Goal: Information Seeking & Learning: Learn about a topic

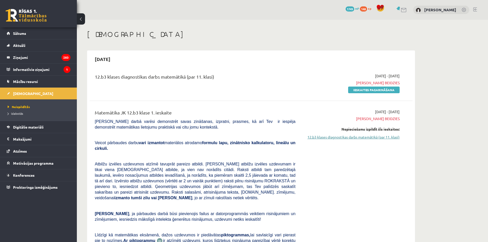
click at [356, 137] on link "12.b3 klases diagnostikas darbs matemātikā (par 11. klasi)" at bounding box center [351, 136] width 97 height 5
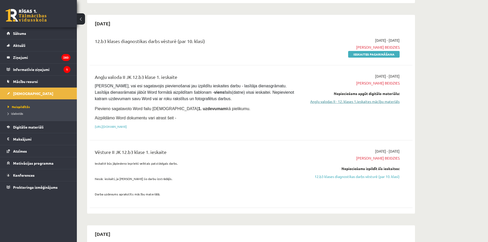
scroll to position [307, 0]
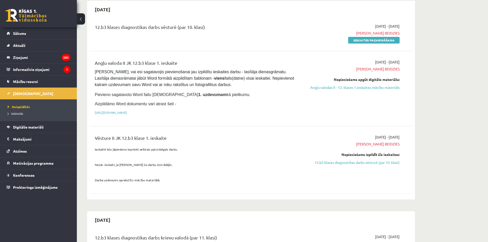
click at [338, 160] on link "12.b3 klases diagnostikas darbs vēsturē (par 10. klasi)" at bounding box center [351, 162] width 97 height 5
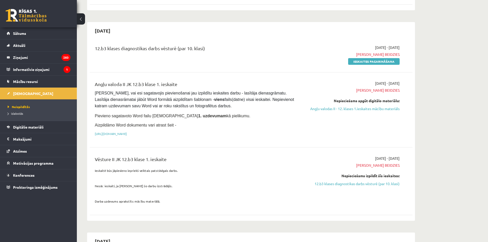
scroll to position [286, 0]
click at [376, 106] on link "Angļu valodas II - 12. klases 1.ieskaites mācību materiāls" at bounding box center [351, 108] width 97 height 5
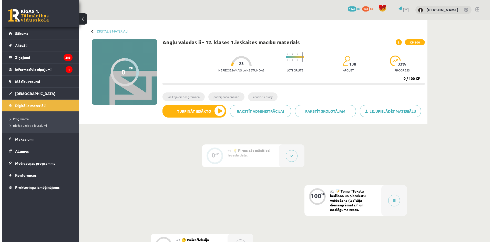
scroll to position [104, 0]
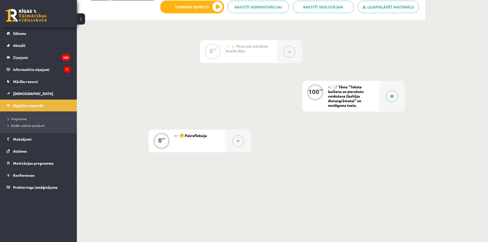
click at [391, 97] on icon at bounding box center [392, 96] width 3 height 3
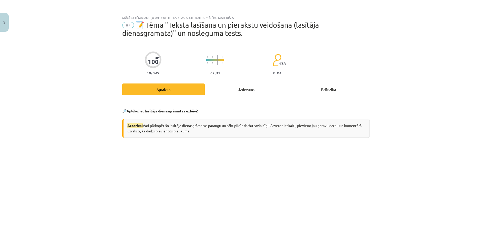
click at [241, 91] on div "Uzdevums" at bounding box center [246, 90] width 82 height 12
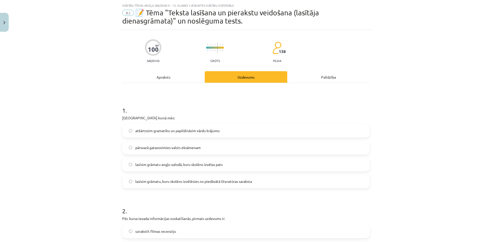
scroll to position [13, 0]
click at [147, 80] on div "Apraksts" at bounding box center [163, 77] width 82 height 12
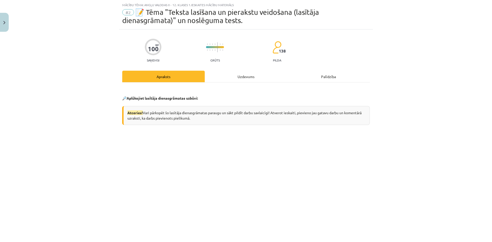
click at [244, 78] on div "Uzdevums" at bounding box center [246, 77] width 82 height 12
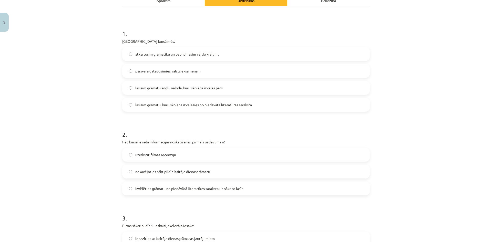
scroll to position [90, 0]
click at [231, 90] on label "lasīsim grāmatu angļu valodā, kuru skolēns izvēlas pats" at bounding box center [246, 87] width 246 height 13
click at [225, 109] on label "lasīsim grāmatu, kuru skolēns izvēlēsies no piedāvātā literatūras saraksta" at bounding box center [246, 104] width 246 height 13
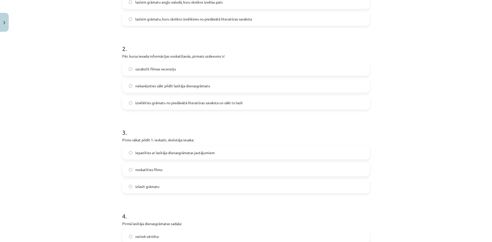
scroll to position [192, 0]
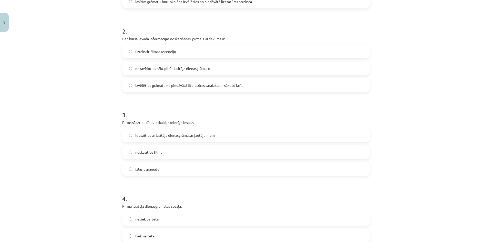
click at [217, 88] on span "izvēlēties grāmatu no piedāvātā literatūras saraksta un sākt to lasīt" at bounding box center [189, 85] width 108 height 5
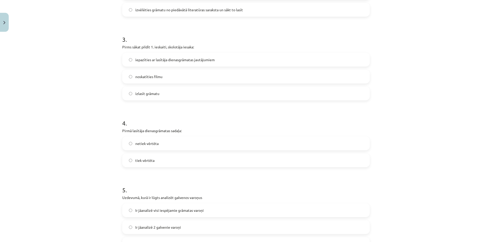
scroll to position [269, 0]
click at [280, 61] on label "iepazīties ar lasītāja dienasgrāmatas jautājumiem" at bounding box center [246, 58] width 246 height 13
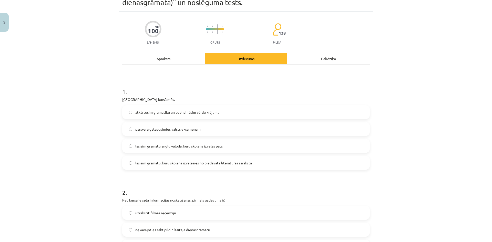
scroll to position [17, 0]
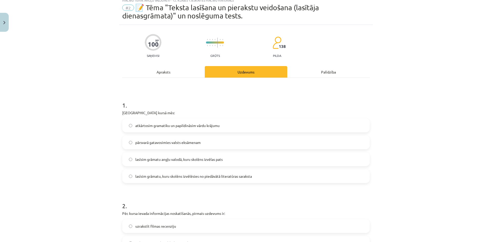
click at [165, 76] on div "Apraksts" at bounding box center [163, 72] width 82 height 12
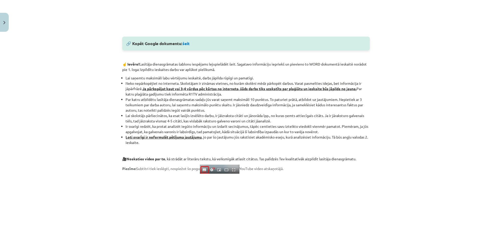
scroll to position [346, 0]
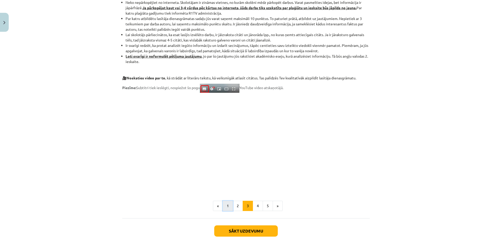
click at [229, 210] on button "1" at bounding box center [228, 206] width 10 height 10
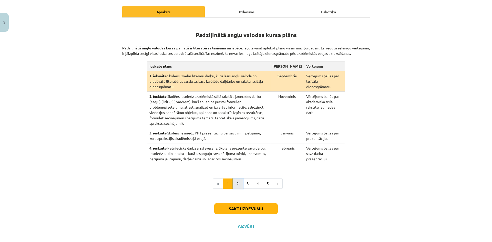
click at [235, 180] on button "2" at bounding box center [238, 184] width 10 height 10
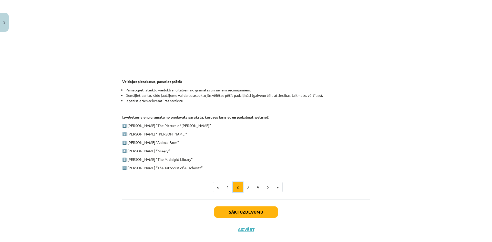
scroll to position [200, 0]
